Goal: Information Seeking & Learning: Learn about a topic

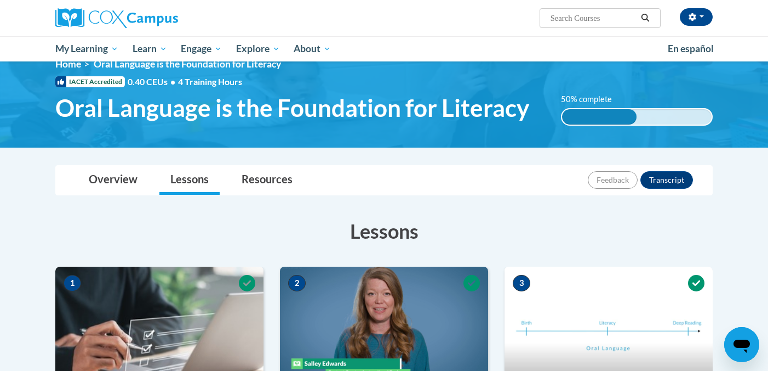
scroll to position [16, 0]
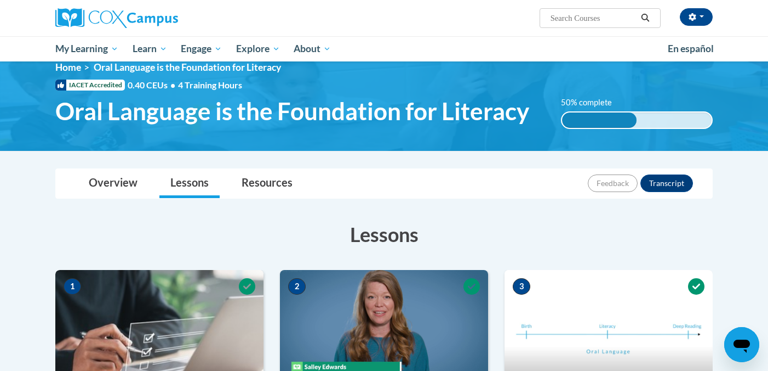
click at [559, 17] on input "Search..." at bounding box center [594, 18] width 88 height 13
type input "reading comp"
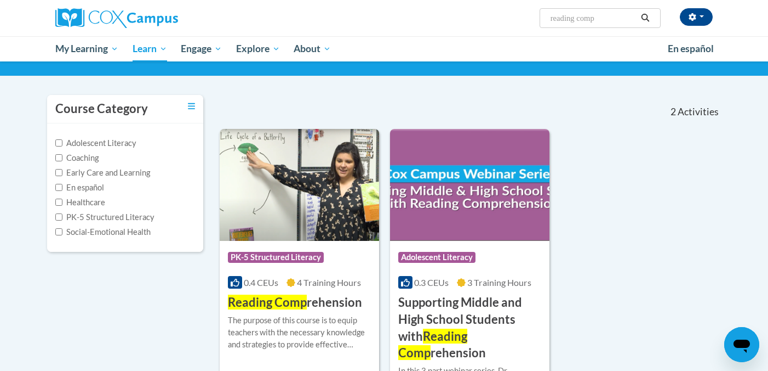
scroll to position [67, 0]
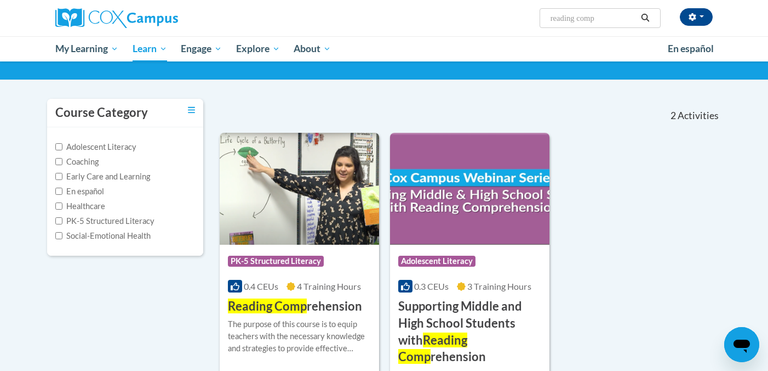
drag, startPoint x: 551, startPoint y: 19, endPoint x: 616, endPoint y: 10, distance: 65.8
click at [616, 10] on span "Search Search... reading comp" at bounding box center [600, 18] width 121 height 20
drag, startPoint x: 607, startPoint y: 16, endPoint x: 532, endPoint y: 16, distance: 75.6
click at [532, 16] on div "[PERSON_NAME] ([GEOGRAPHIC_DATA]/[GEOGRAPHIC_DATA] UTC-05:00) My Profile Inbox …" at bounding box center [496, 14] width 449 height 28
type input "data driven instruction"
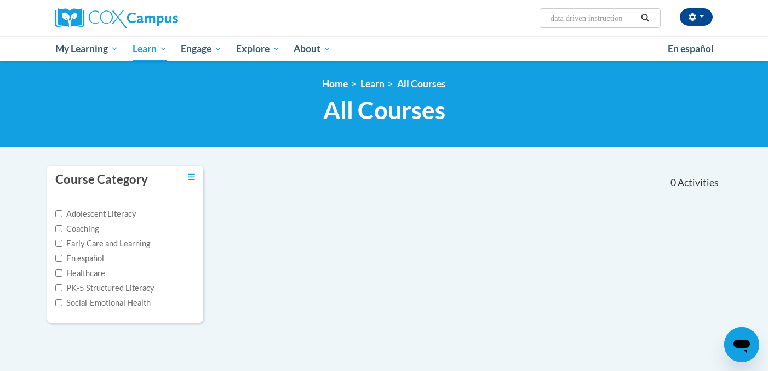
click at [568, 19] on input "data driven instruction" at bounding box center [594, 18] width 88 height 13
type input "data-driven instruction"
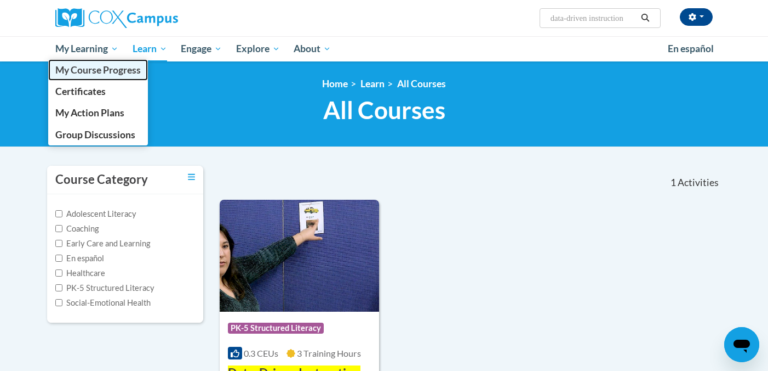
click at [97, 67] on span "My Course Progress" at bounding box center [98, 70] width 86 height 12
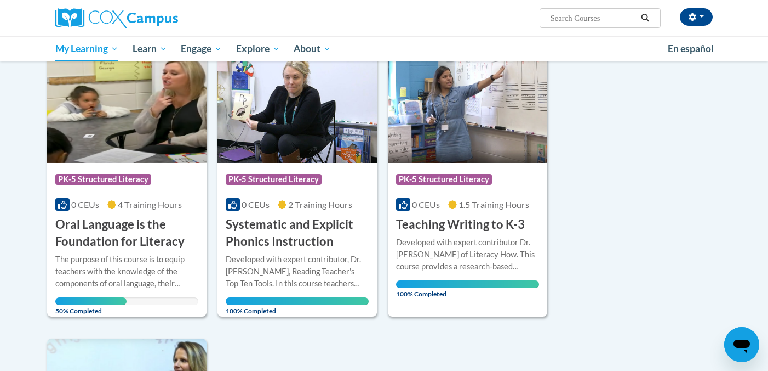
scroll to position [144, 0]
